Goal: Manage account settings

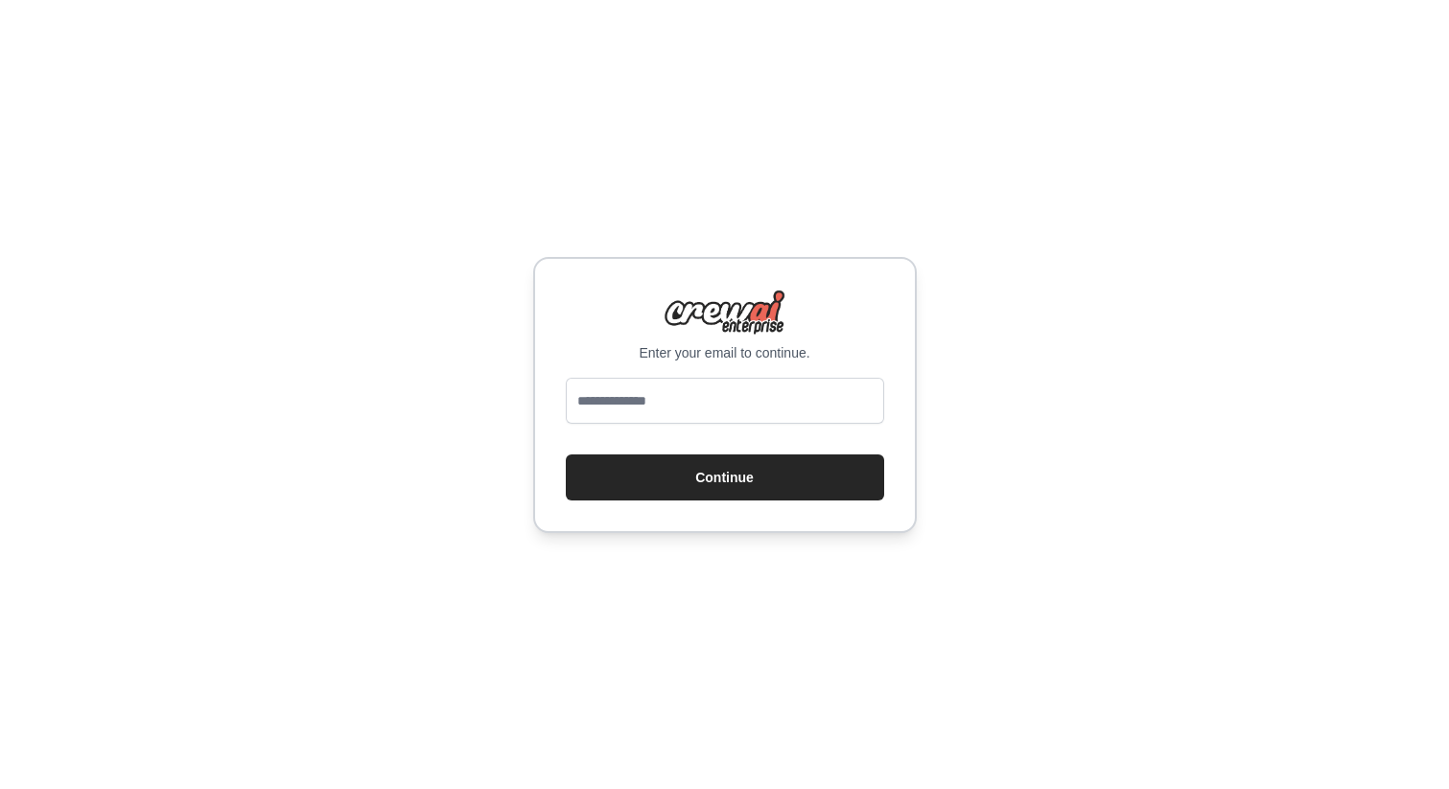
type input "**********"
click at [691, 492] on button "Continue" at bounding box center [725, 478] width 318 height 46
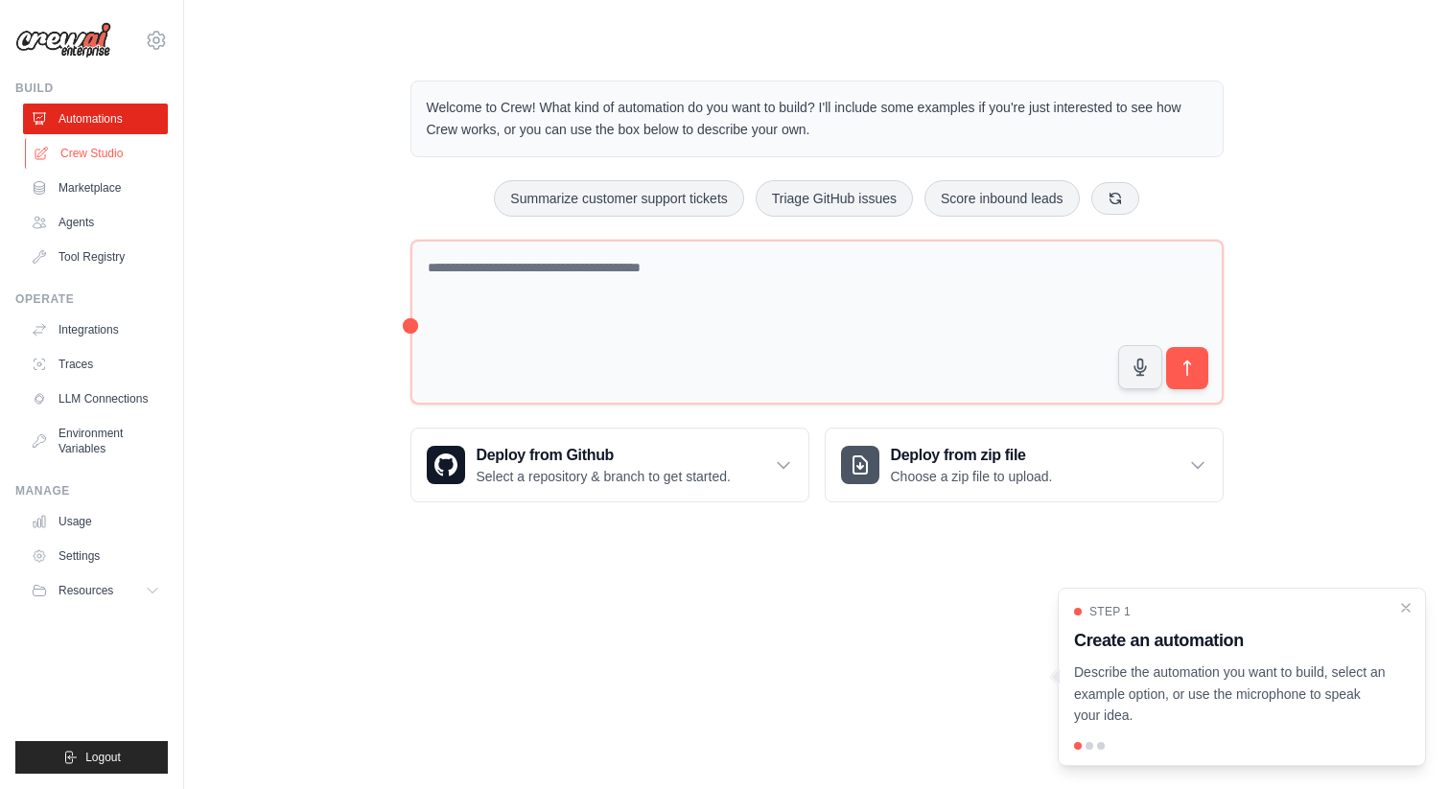
click at [86, 152] on link "Crew Studio" at bounding box center [97, 153] width 145 height 31
drag, startPoint x: 0, startPoint y: 0, endPoint x: 87, endPoint y: 152, distance: 174.8
click at [87, 152] on link "Crew Studio" at bounding box center [97, 153] width 145 height 31
click at [105, 583] on span "Resources" at bounding box center [87, 590] width 55 height 15
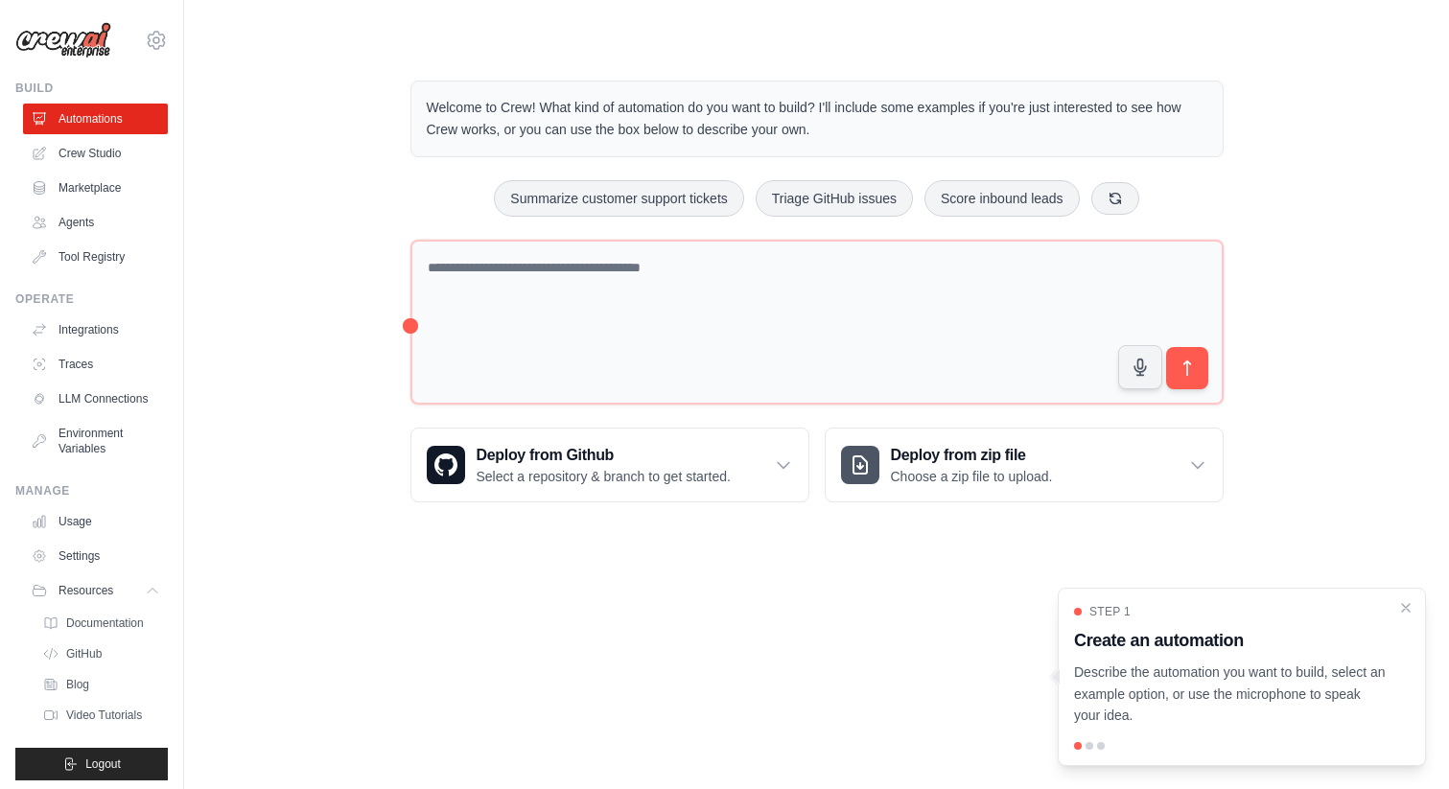
click at [79, 514] on div "Manage Usage Settings Resources Documentation GitHub Blog" at bounding box center [91, 605] width 152 height 245
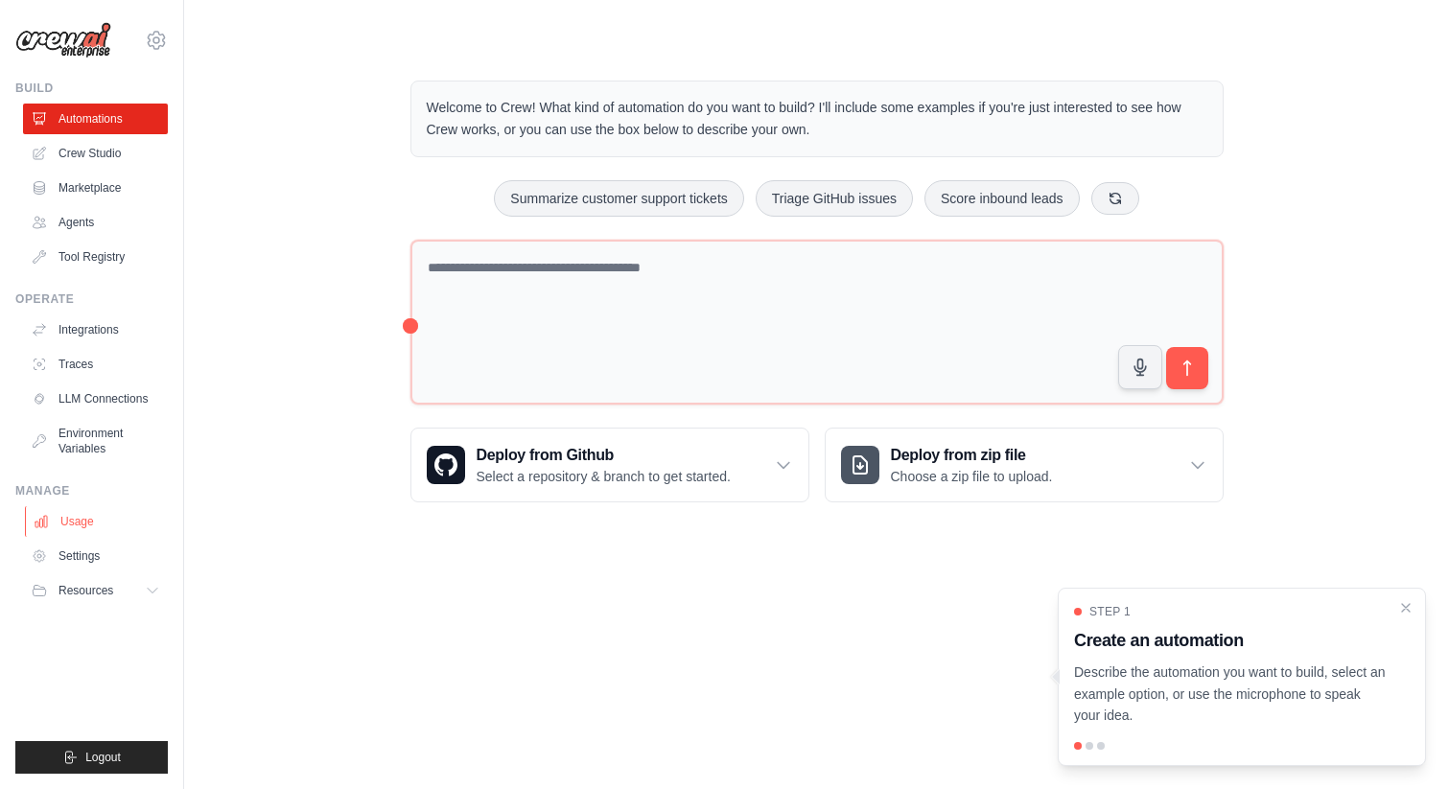
click at [79, 525] on link "Usage" at bounding box center [97, 521] width 145 height 31
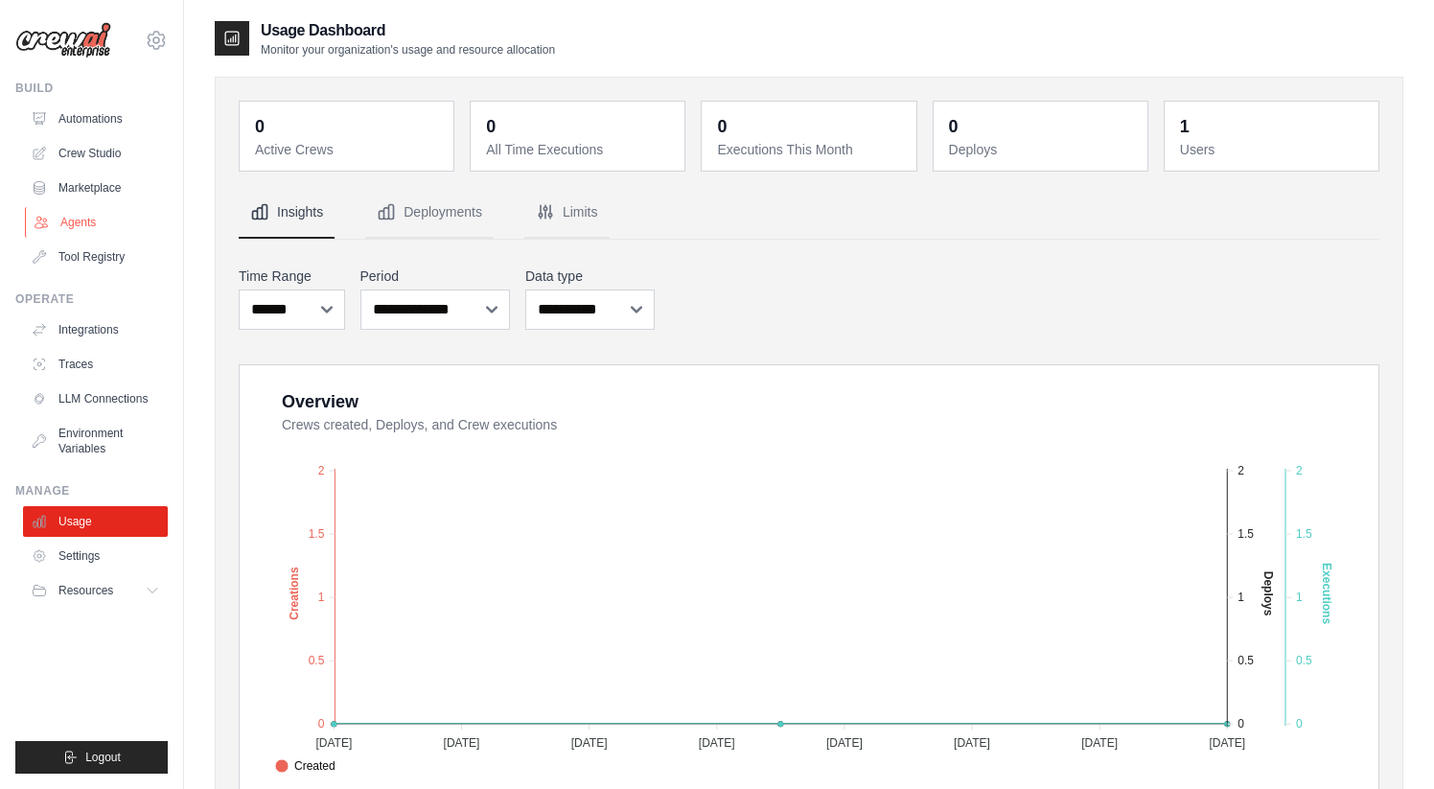
click at [106, 226] on link "Agents" at bounding box center [97, 222] width 145 height 31
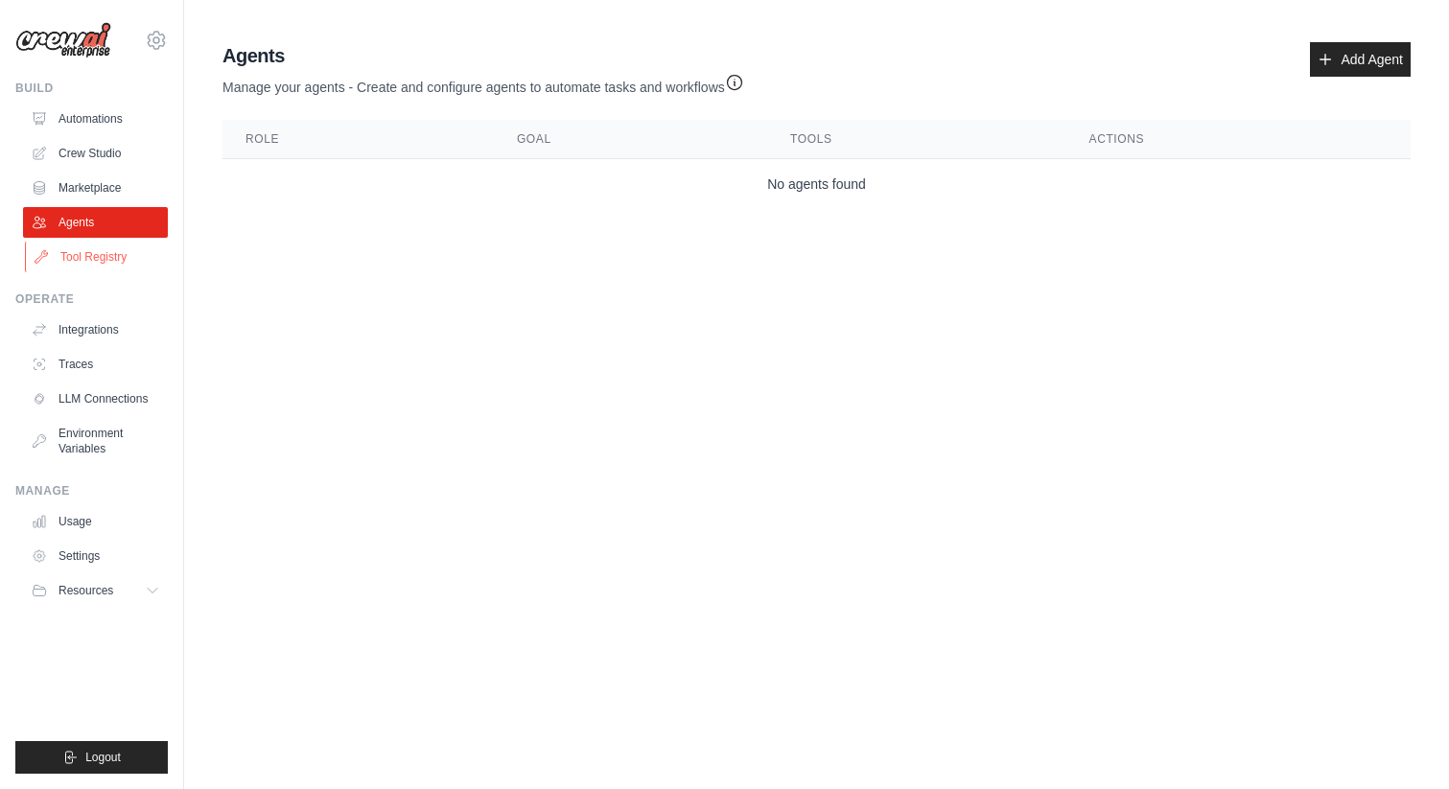
click at [108, 245] on link "Tool Registry" at bounding box center [97, 257] width 145 height 31
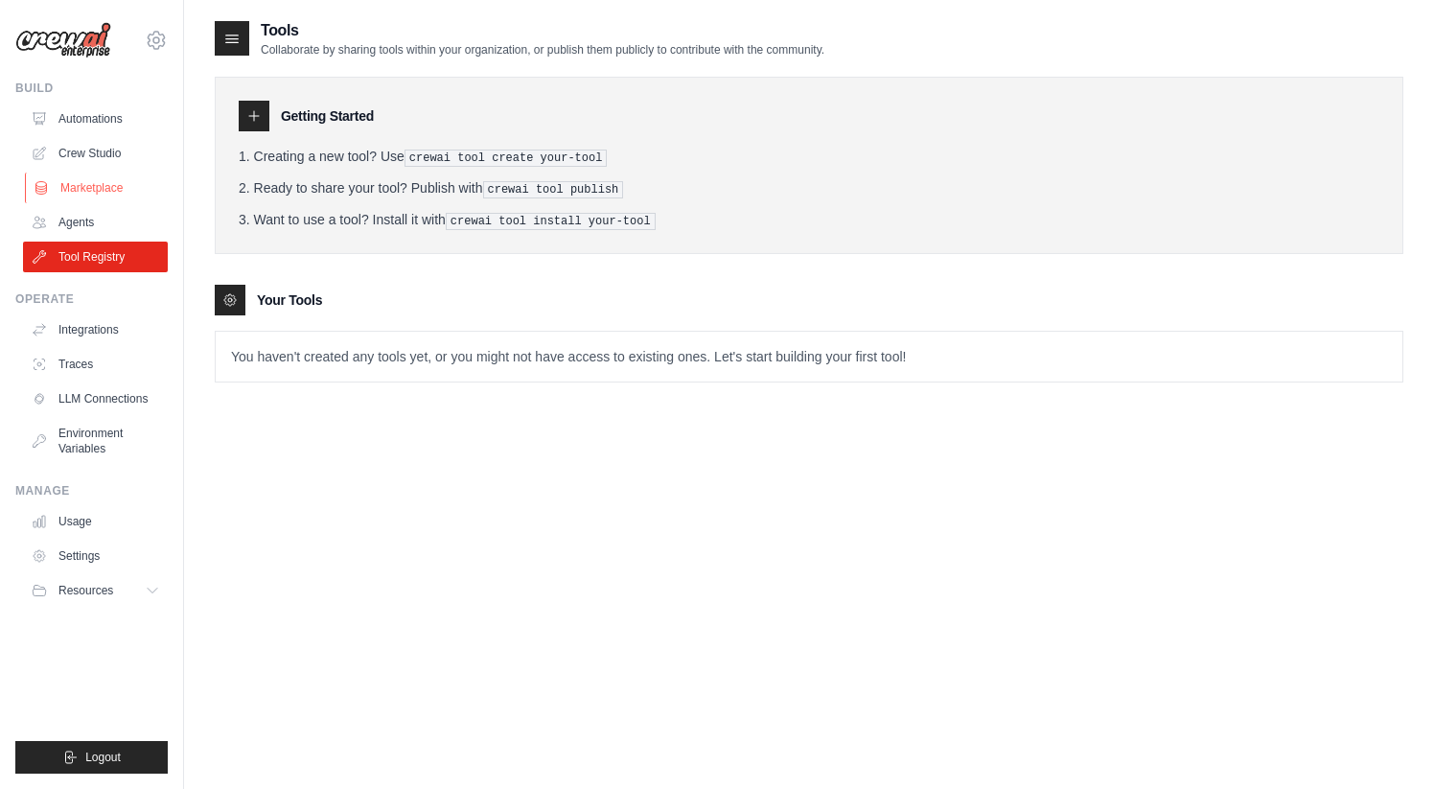
click at [91, 193] on link "Marketplace" at bounding box center [97, 188] width 145 height 31
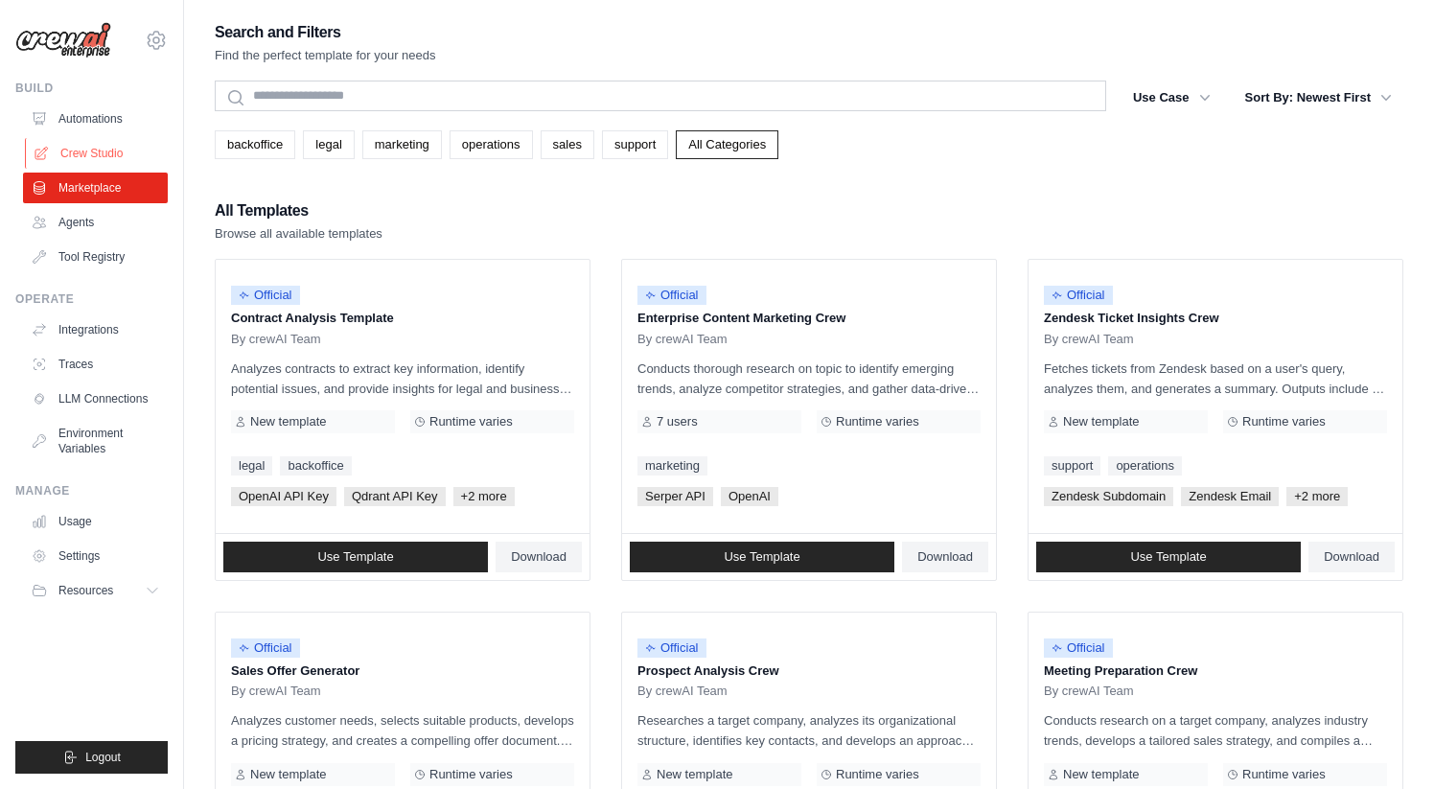
click at [89, 151] on link "Crew Studio" at bounding box center [97, 153] width 145 height 31
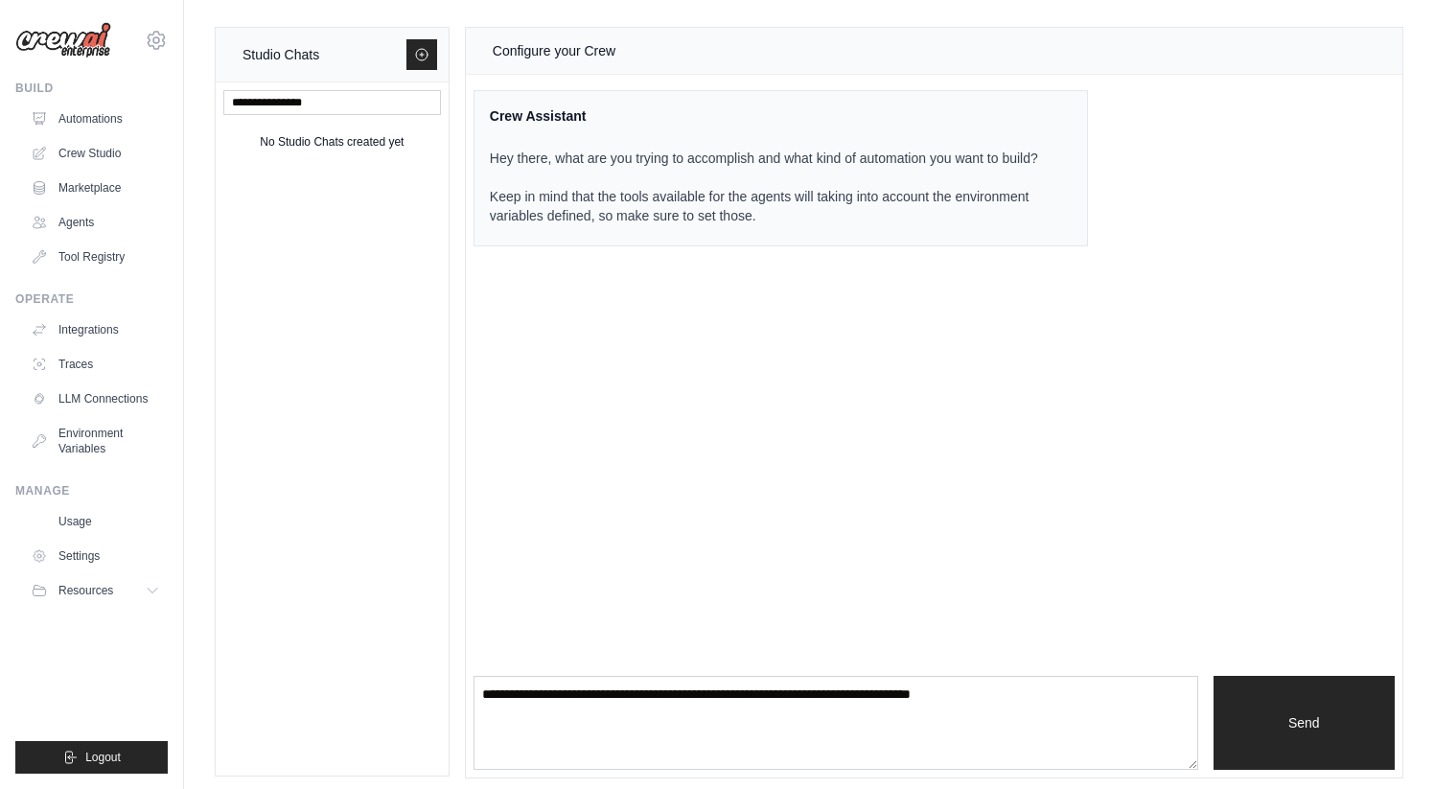
click at [158, 34] on icon at bounding box center [156, 40] width 23 height 23
click at [169, 137] on link "Settings" at bounding box center [156, 134] width 169 height 35
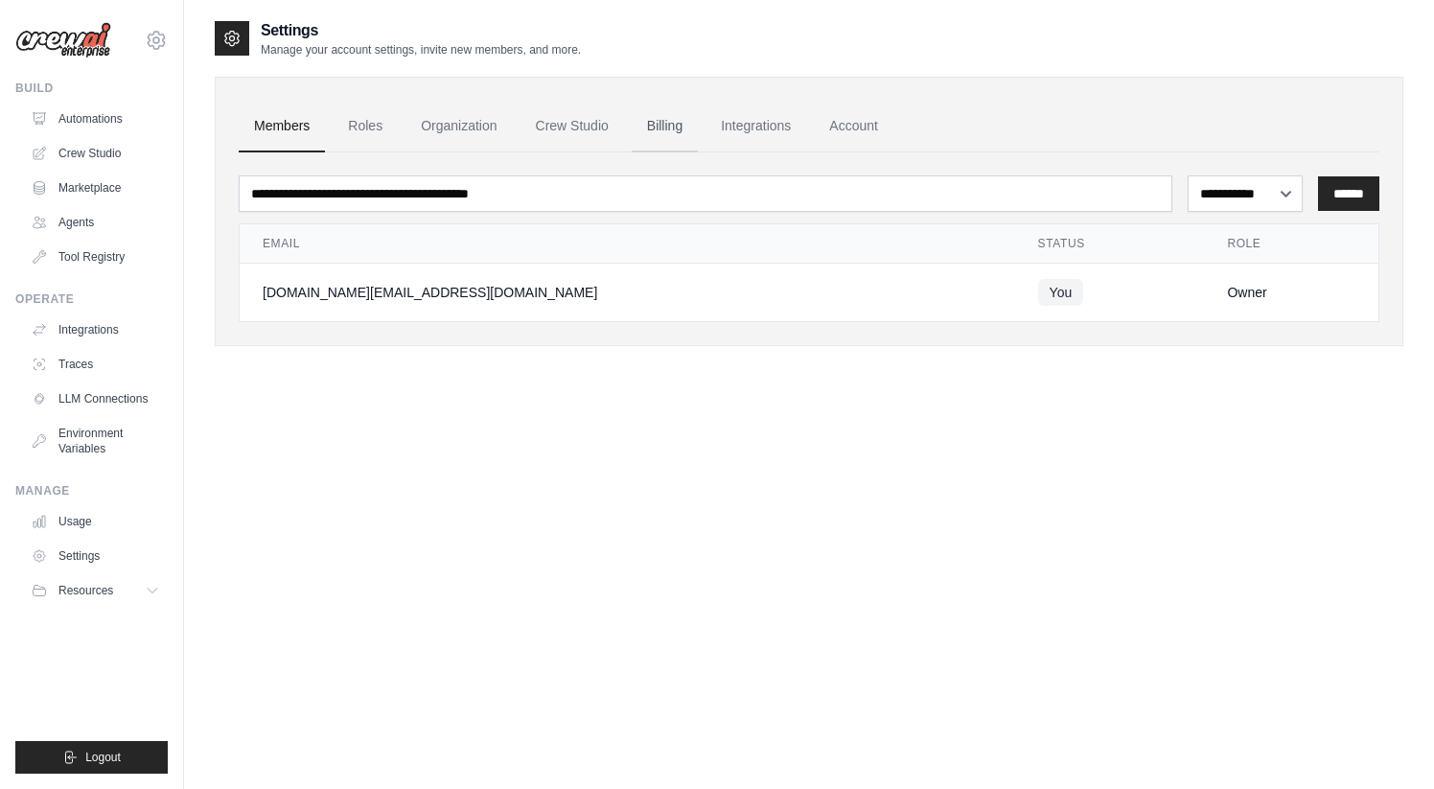
click at [653, 126] on link "Billing" at bounding box center [665, 127] width 66 height 52
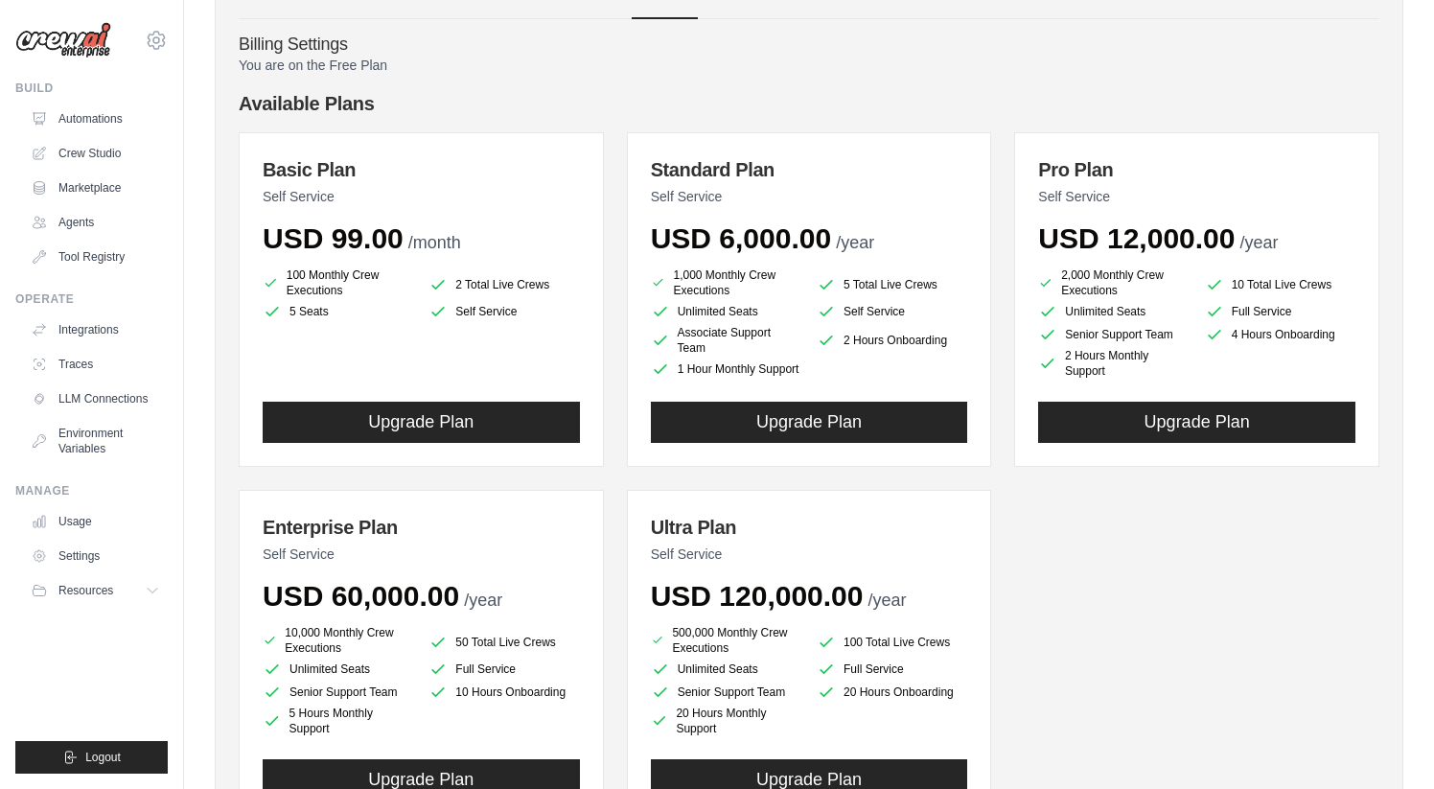
scroll to position [283, 0]
